Goal: Task Accomplishment & Management: Manage account settings

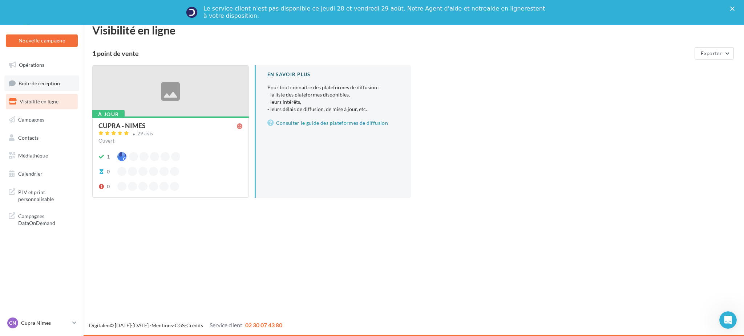
click at [40, 83] on span "Boîte de réception" at bounding box center [39, 83] width 41 height 6
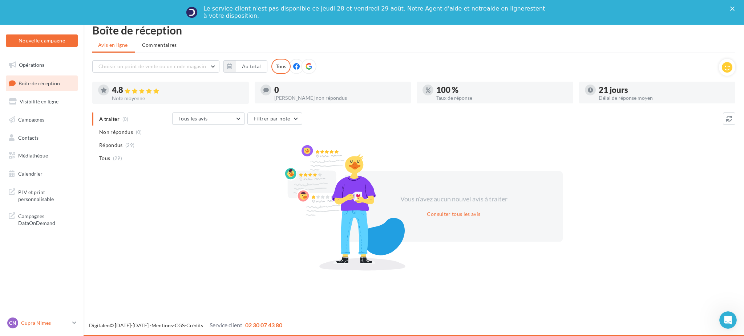
click at [76, 323] on icon at bounding box center [74, 323] width 4 height 6
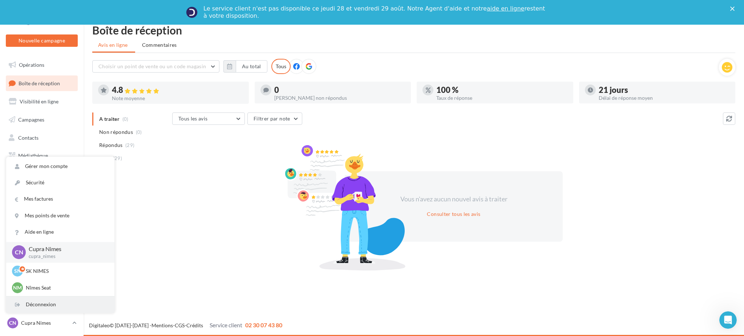
click at [36, 305] on div "Déconnexion" at bounding box center [60, 305] width 108 height 16
